Goal: Information Seeking & Learning: Learn about a topic

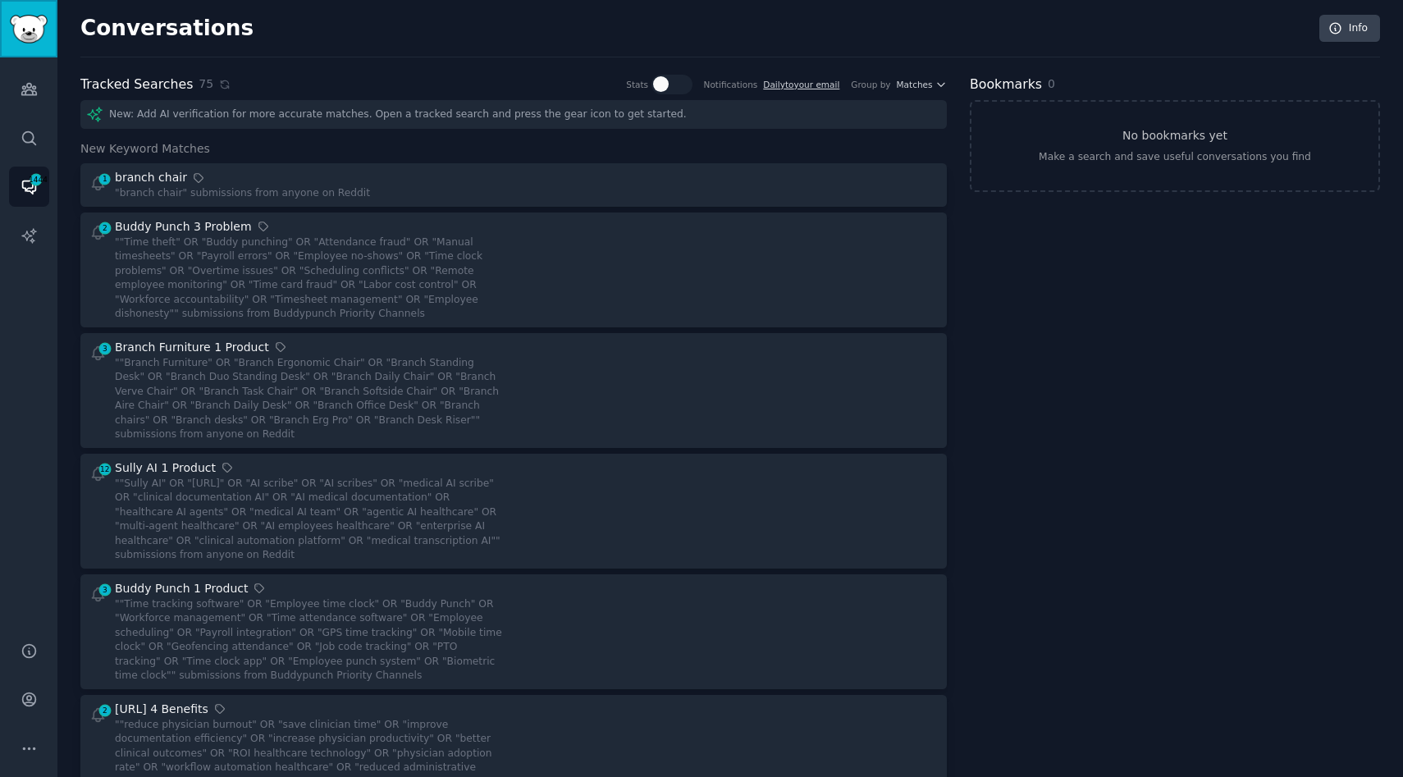
click at [26, 30] on img "Sidebar" at bounding box center [29, 29] width 38 height 29
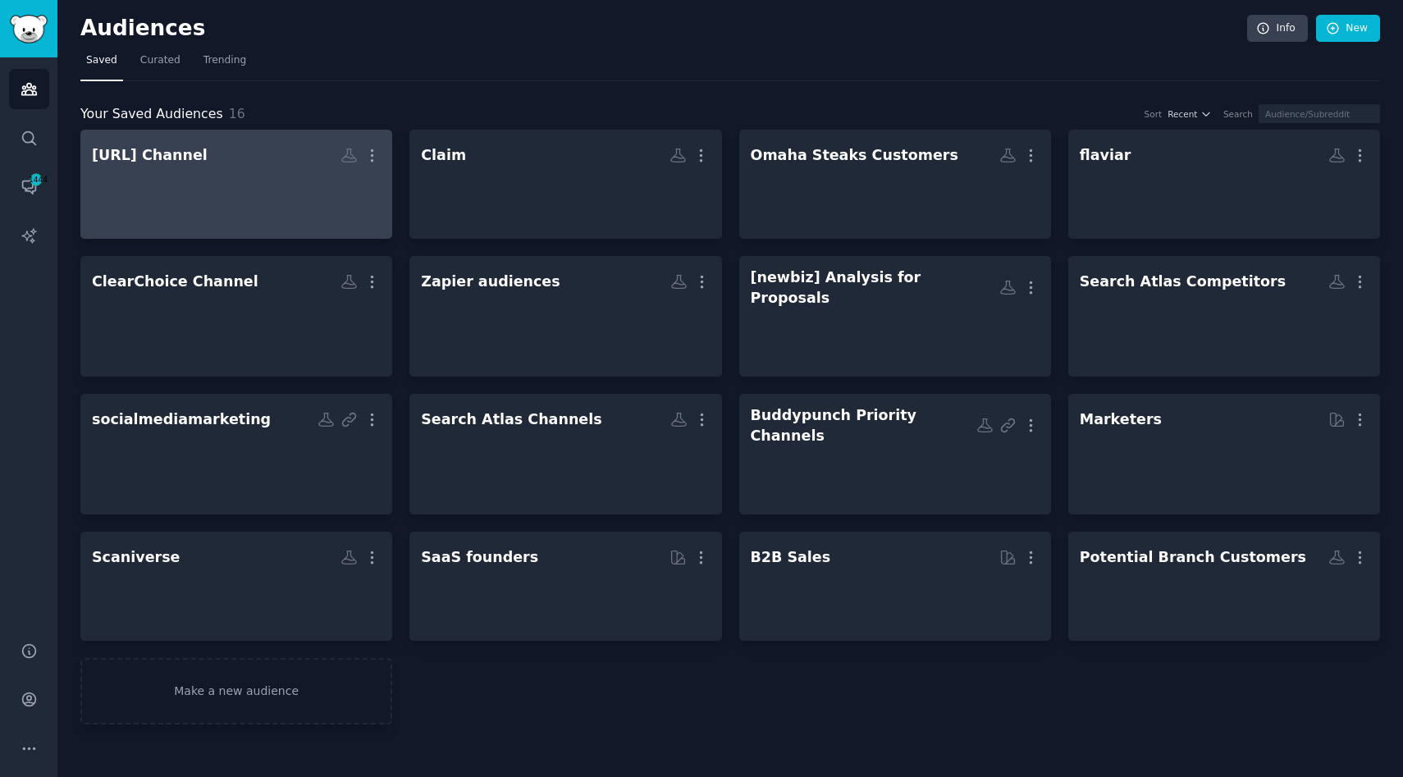
click at [211, 226] on div at bounding box center [236, 198] width 289 height 57
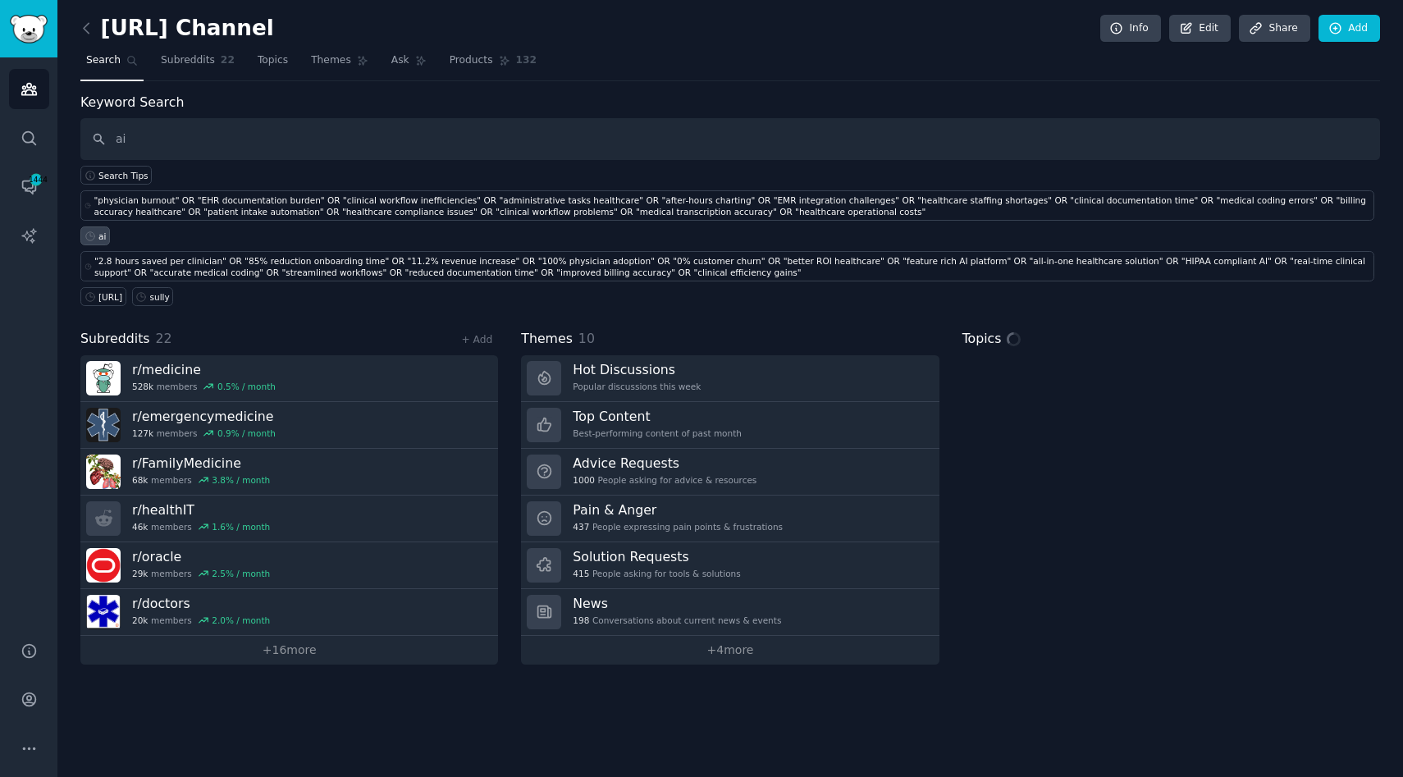
type input "ai"
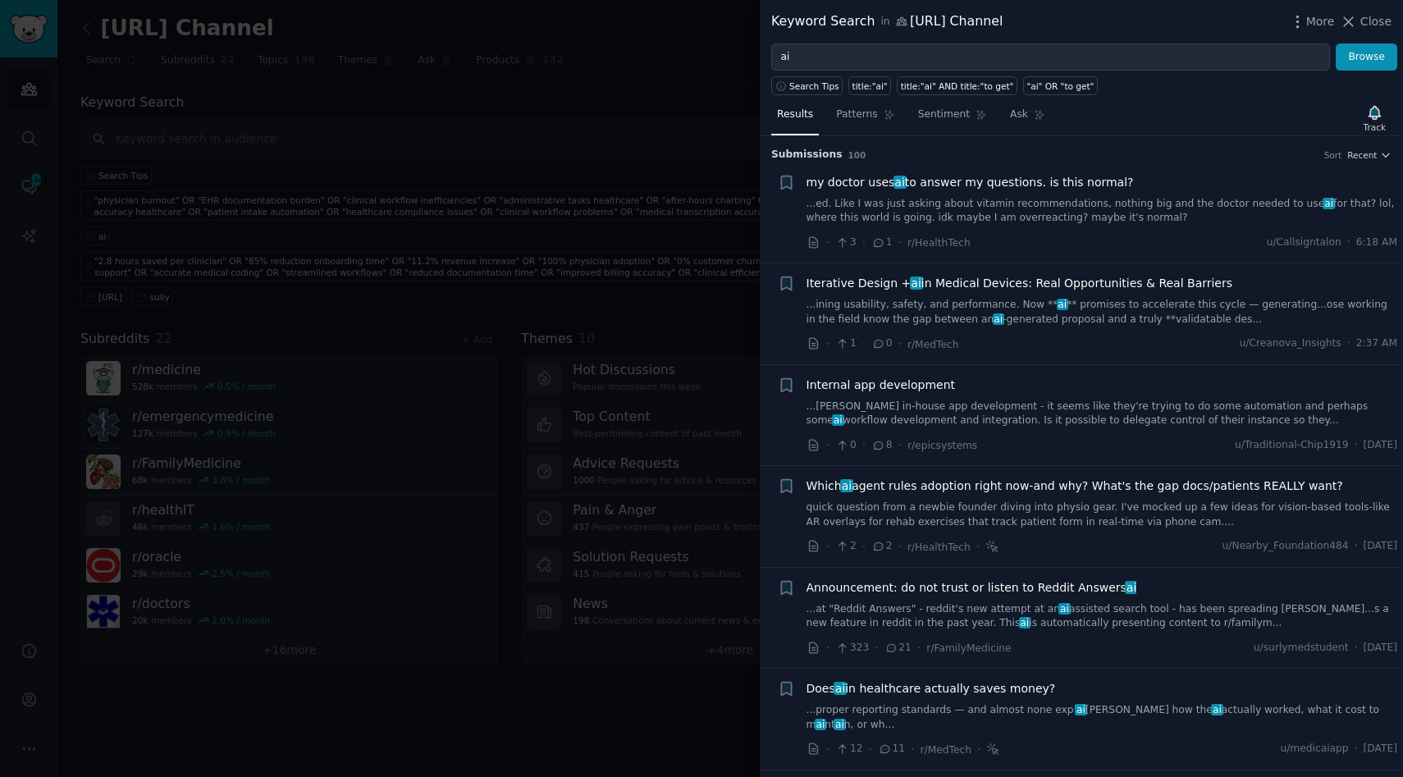
click at [968, 188] on span "my doctor uses ai to answer my questions. is this normal?" at bounding box center [970, 182] width 327 height 17
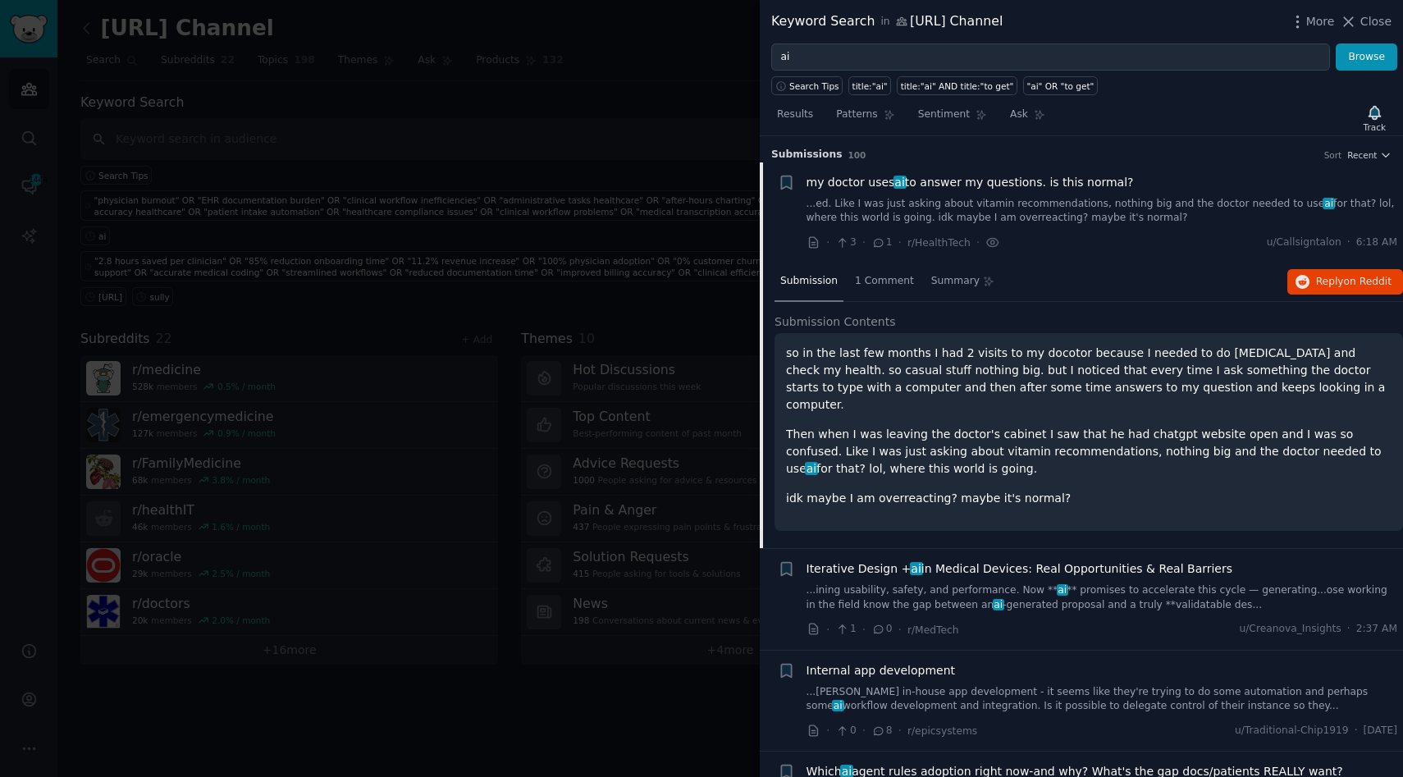
scroll to position [25, 0]
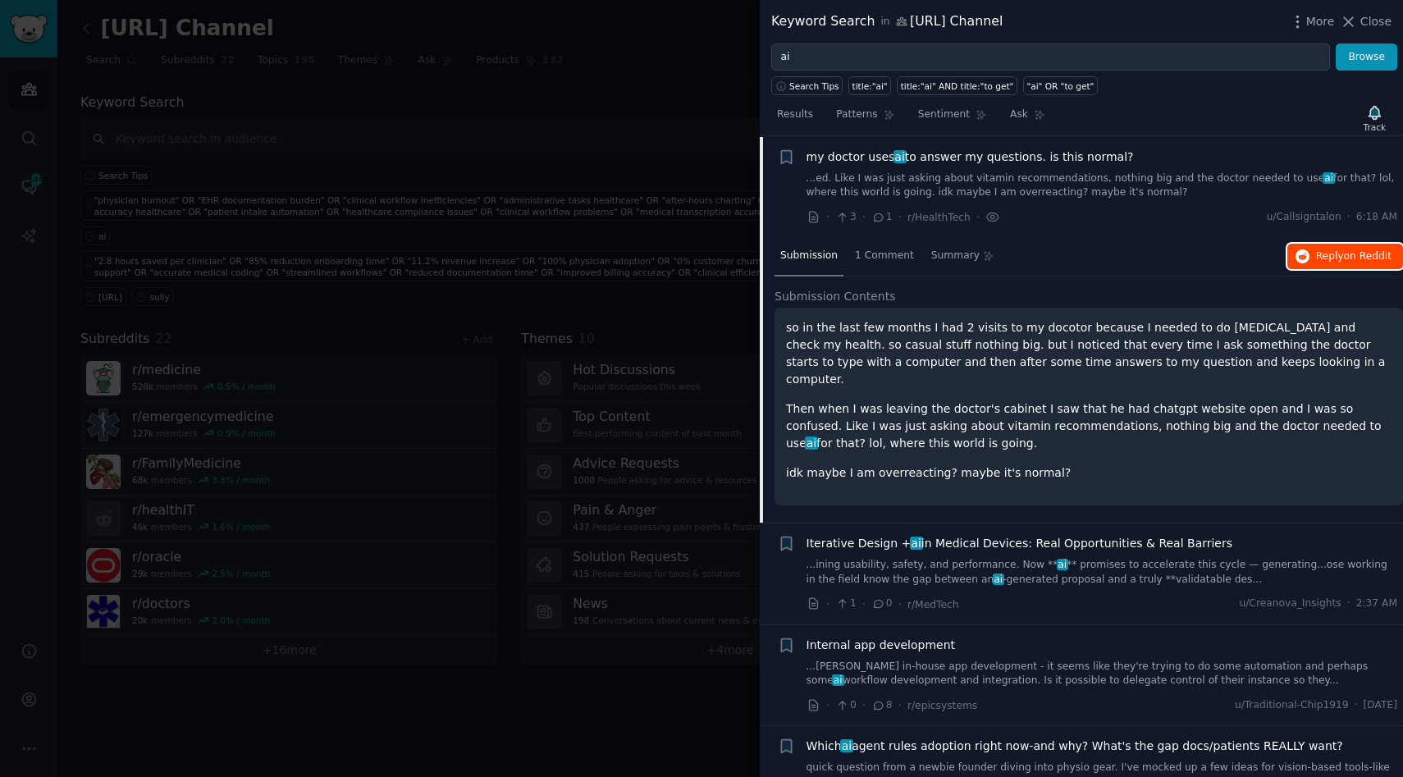
click at [1339, 251] on span "Reply on Reddit" at bounding box center [1353, 256] width 75 height 15
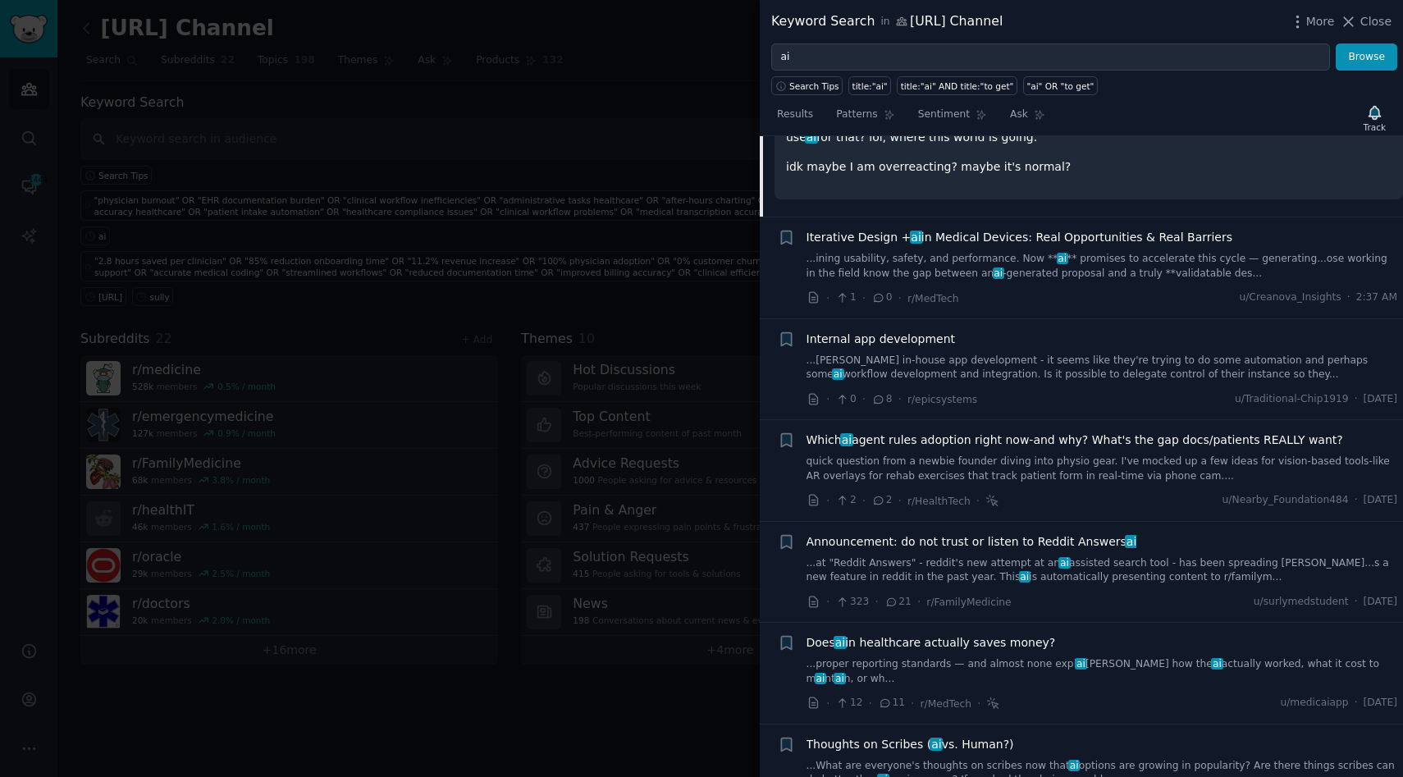
scroll to position [335, 0]
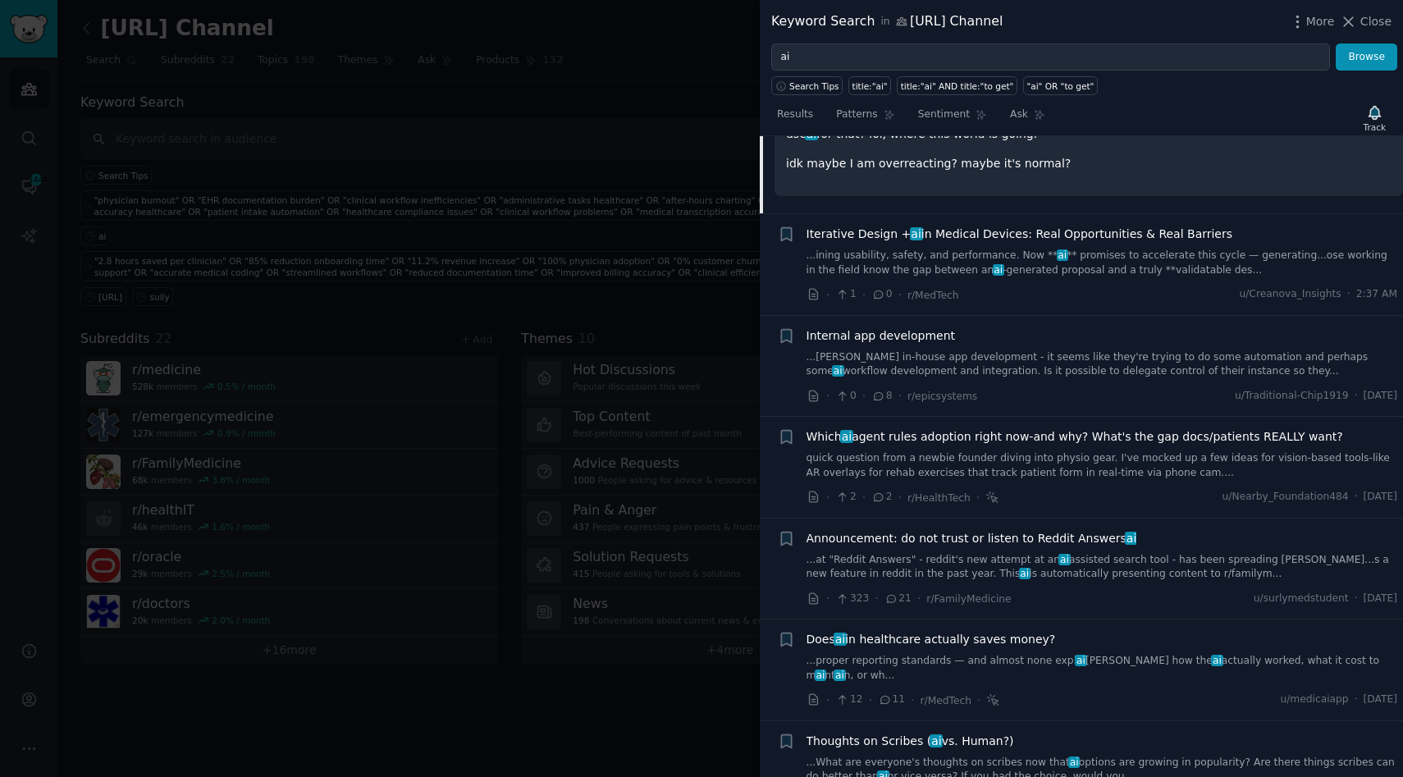
click at [1218, 451] on link "quick question from a newbie founder diving into physio gear. I've mocked up a …" at bounding box center [1103, 465] width 592 height 29
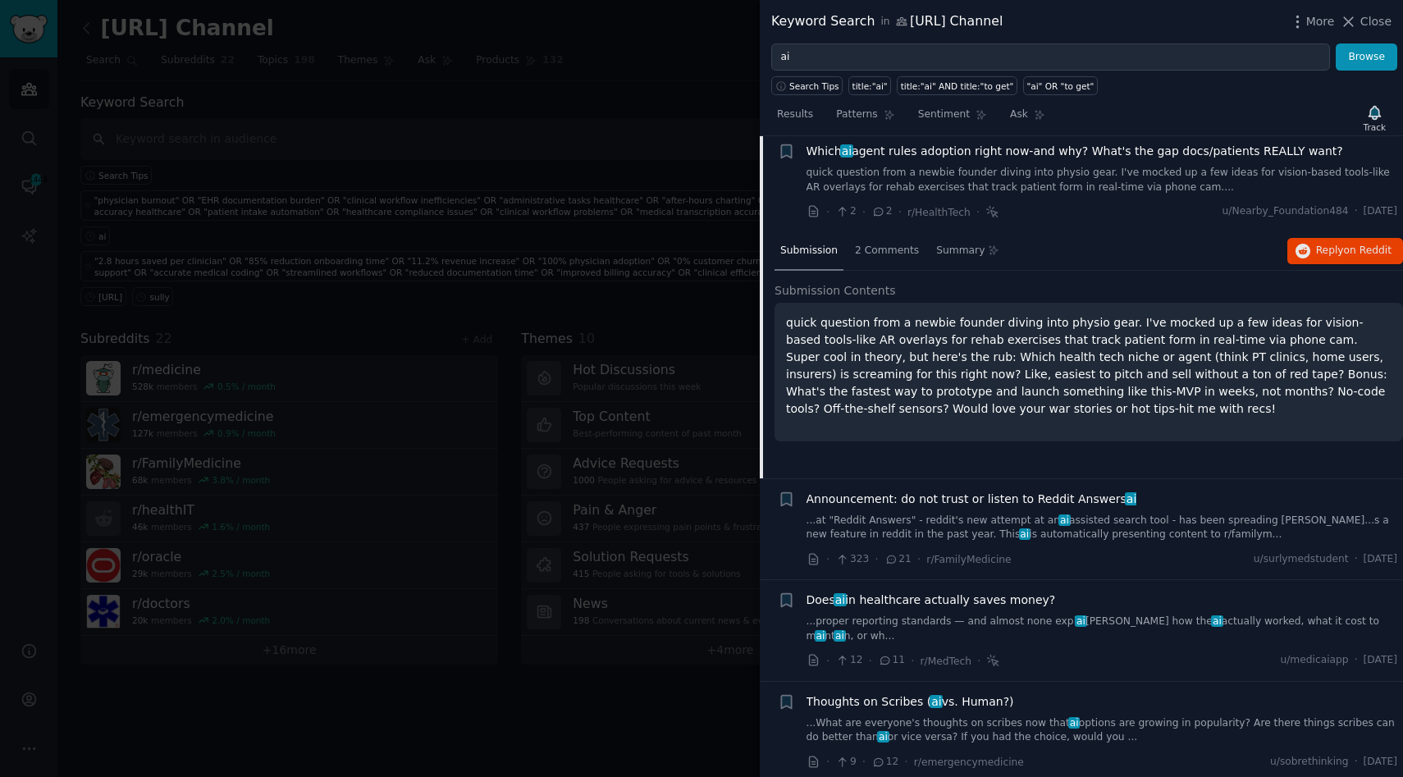
scroll to position [330, 0]
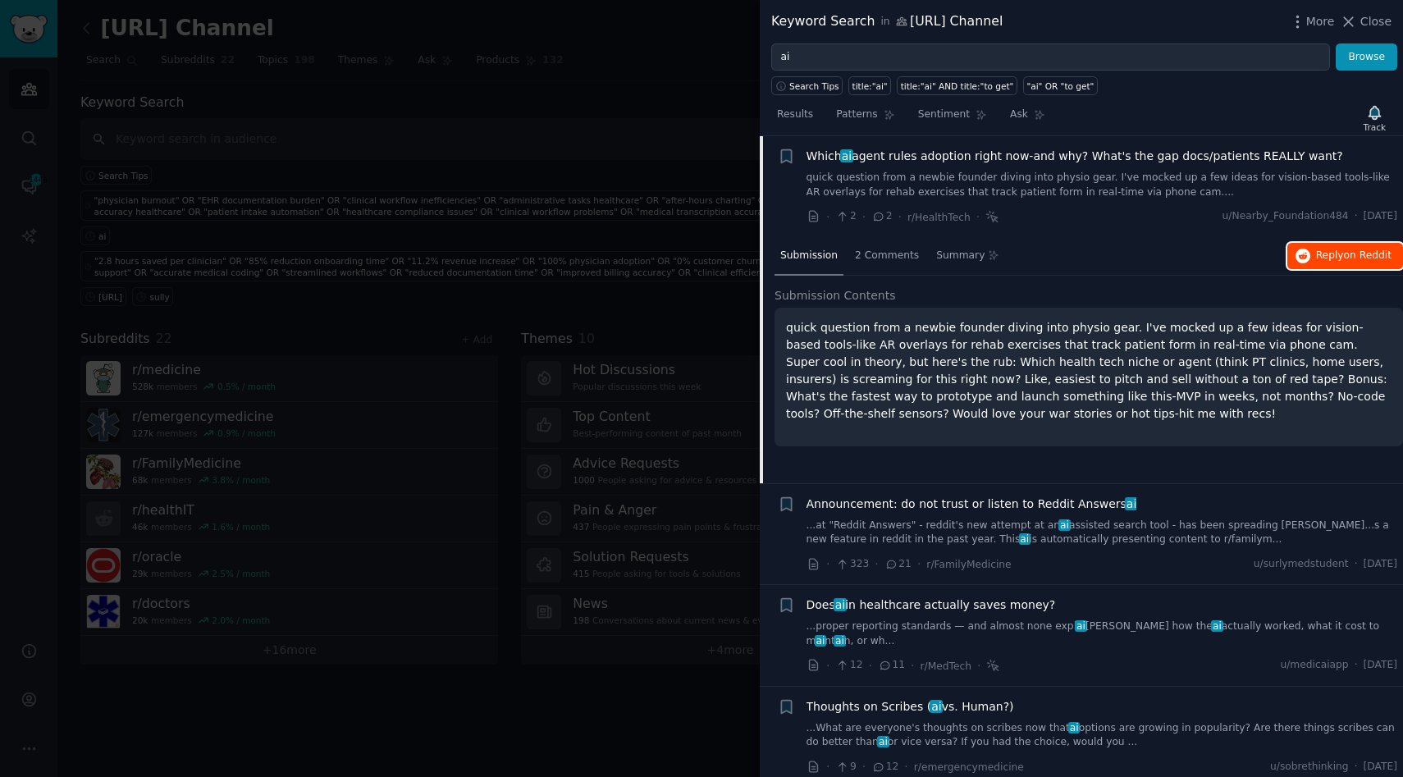
click at [1304, 250] on icon "button" at bounding box center [1302, 256] width 15 height 15
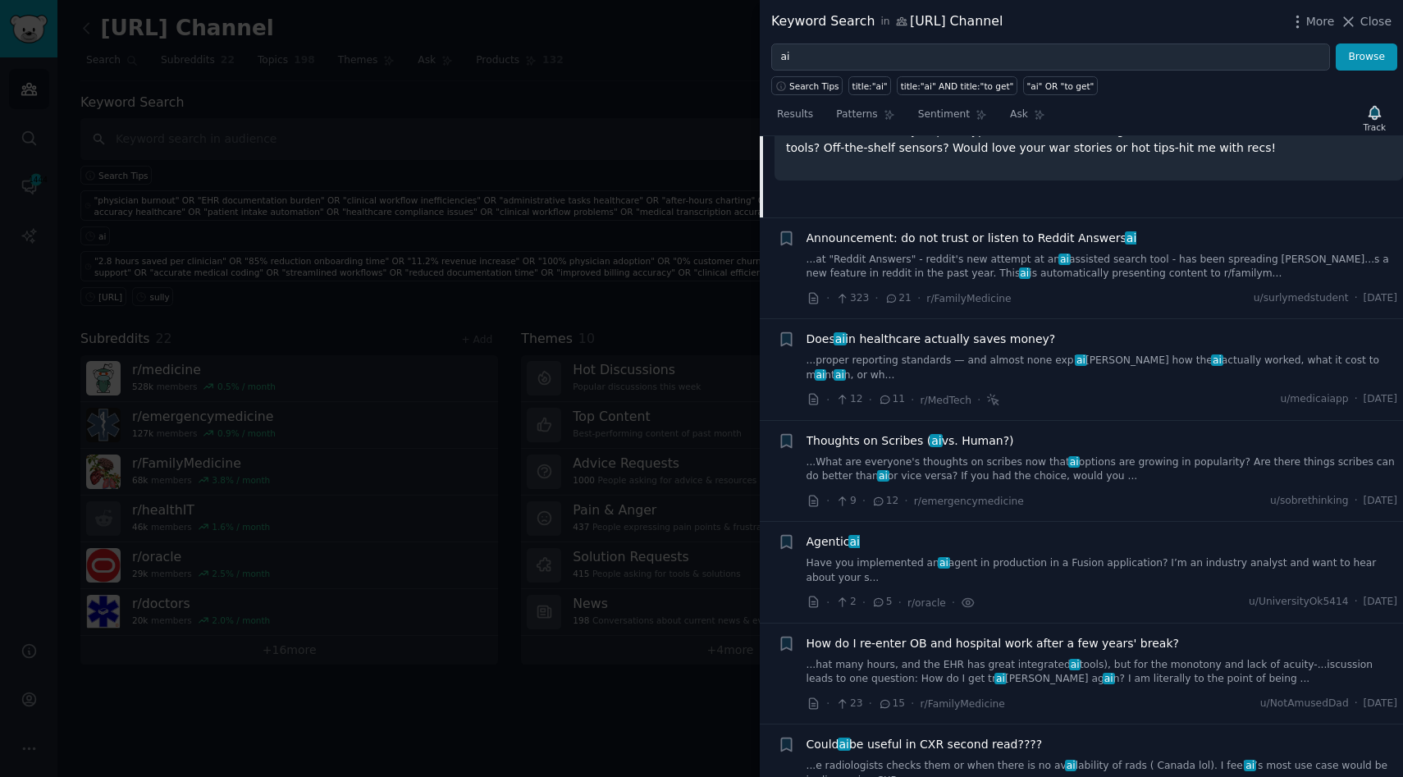
scroll to position [601, 0]
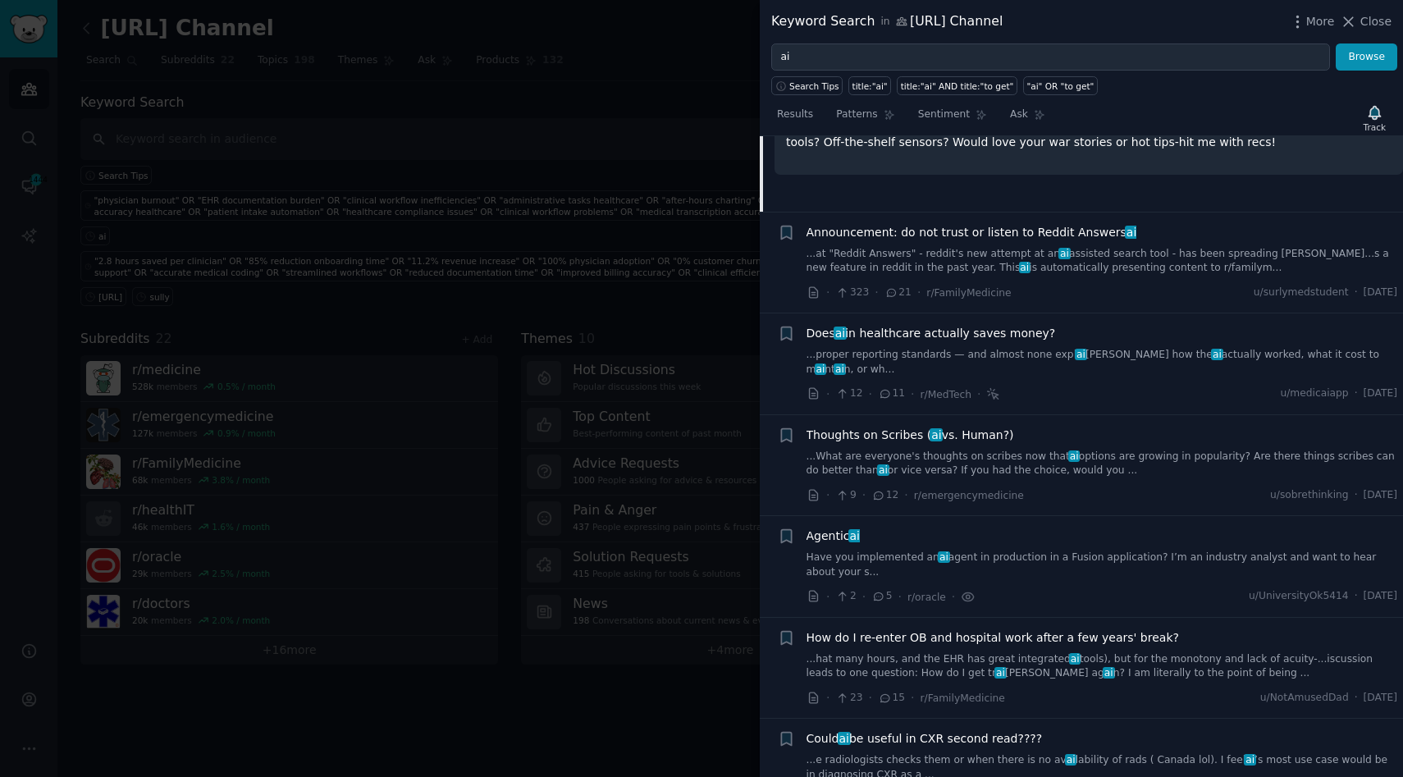
click at [1253, 450] on link "...What are everyone's thoughts on scribes now that ai options are growing in p…" at bounding box center [1103, 464] width 592 height 29
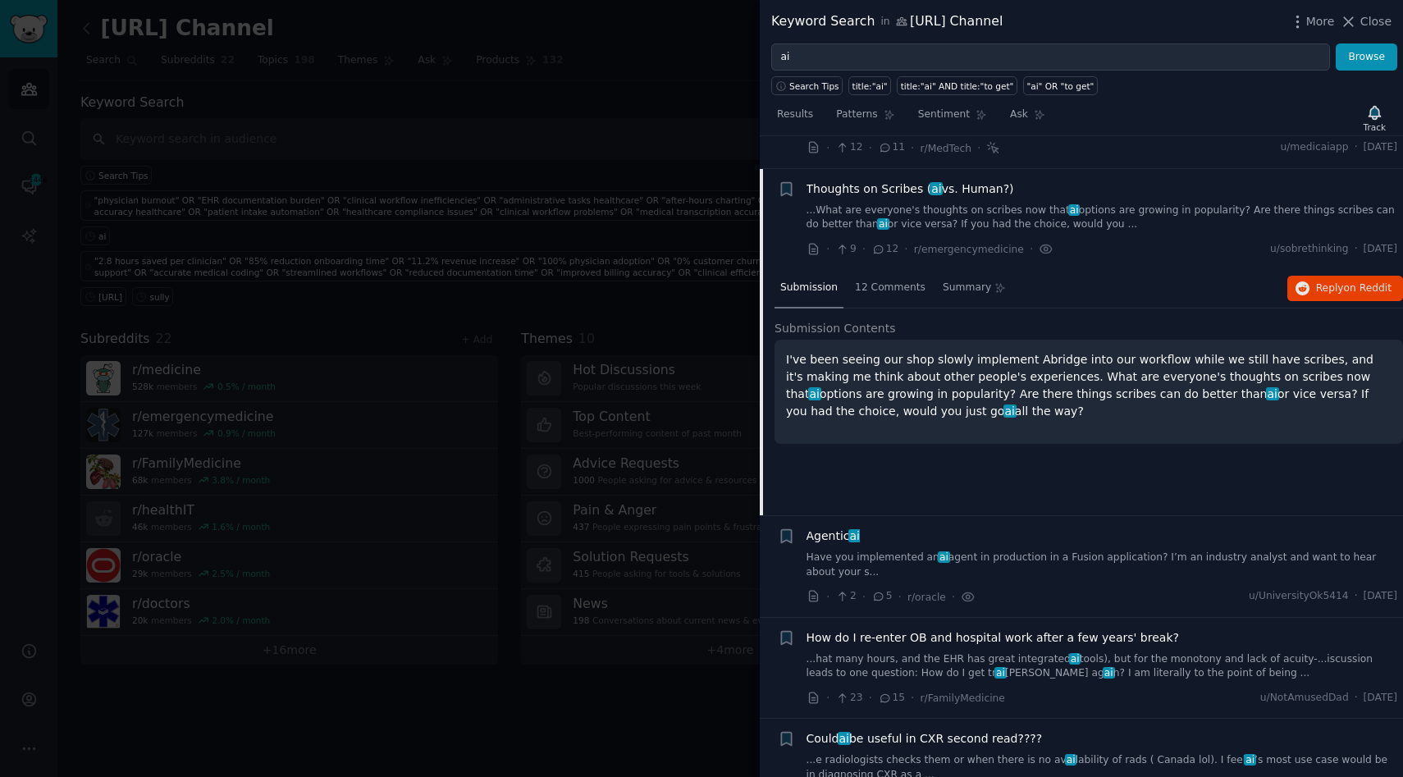
scroll to position [619, 0]
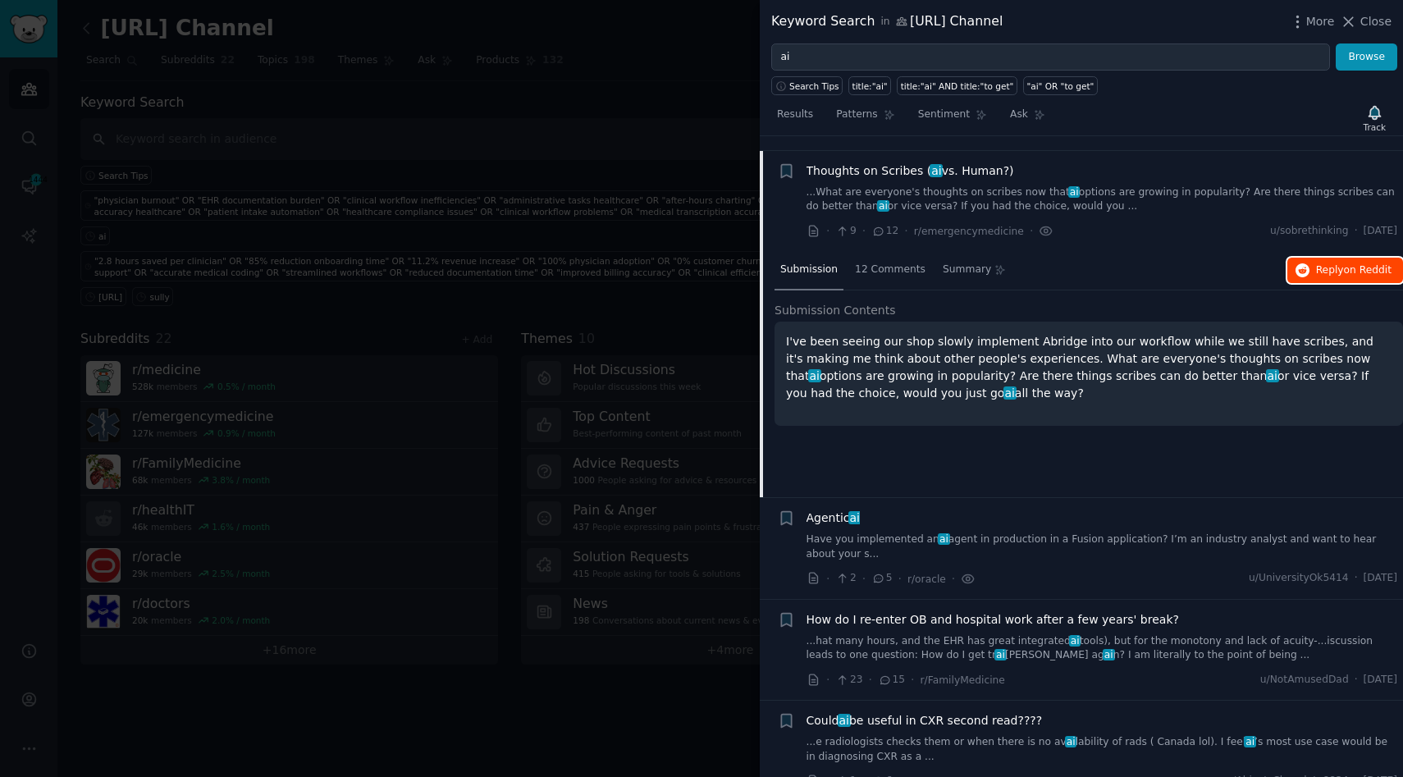
click at [1321, 258] on button "Reply on Reddit" at bounding box center [1345, 271] width 116 height 26
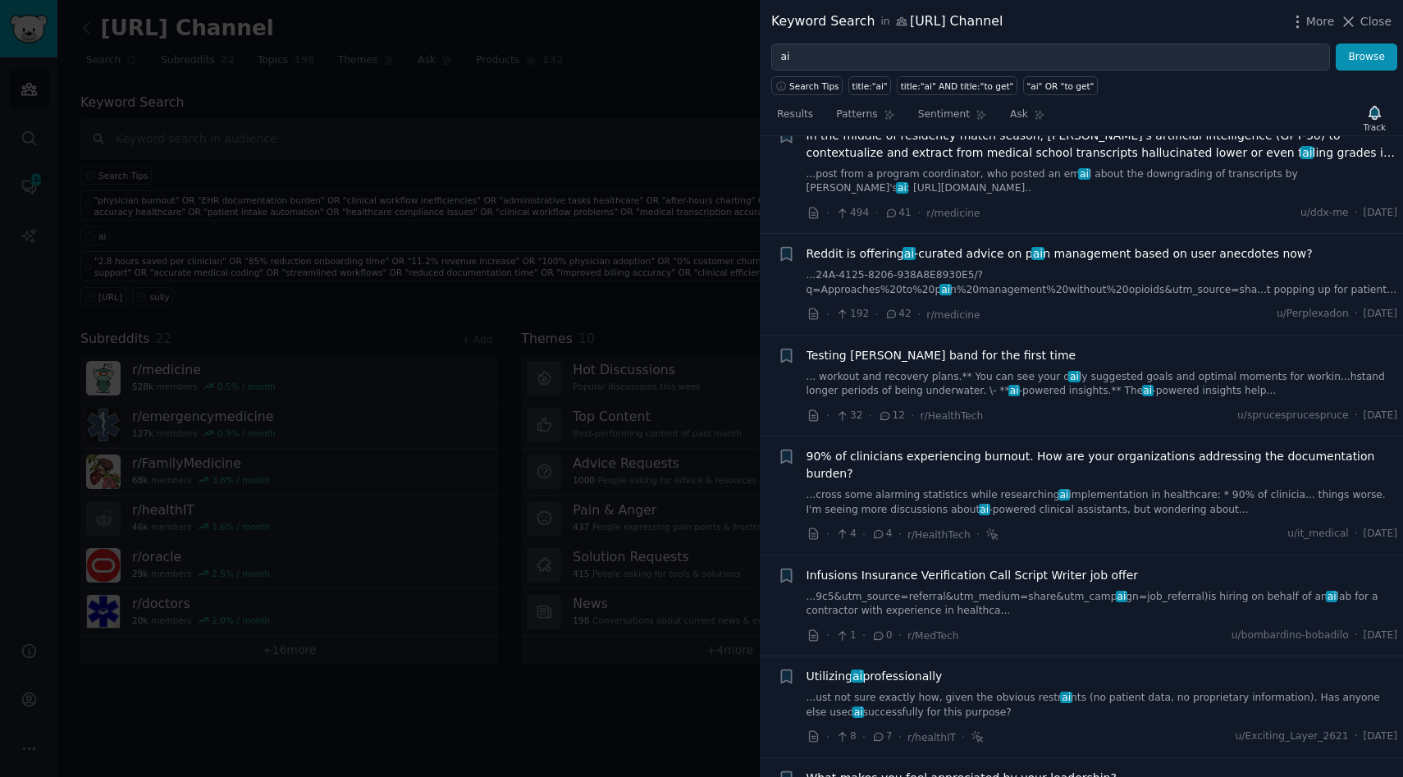
scroll to position [1310, 0]
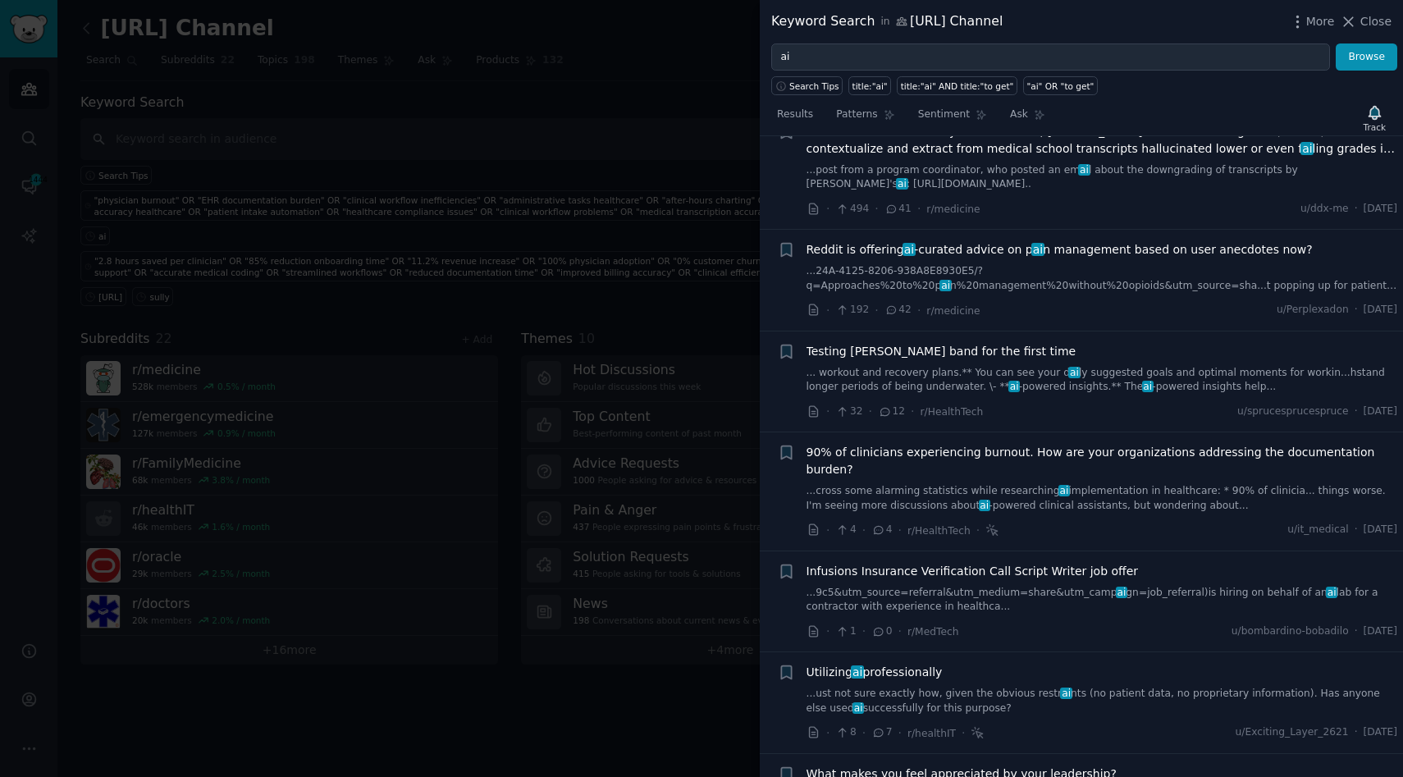
click at [1199, 687] on link "...ust not sure exactly how, given the obvious restr ai nts (no patient data, n…" at bounding box center [1103, 701] width 592 height 29
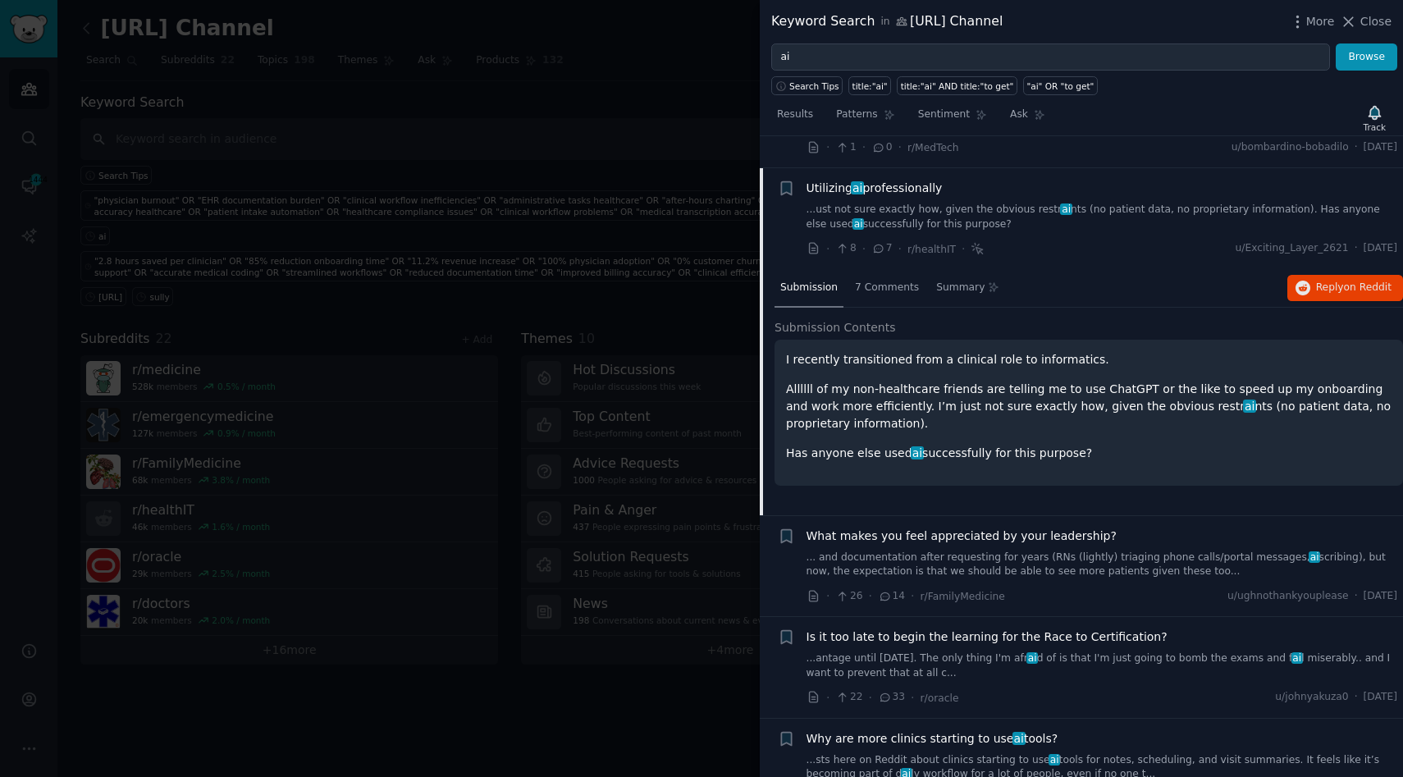
scroll to position [1548, 0]
click at [1319, 281] on span "Reply on Reddit" at bounding box center [1353, 288] width 75 height 15
